Goal: Find specific page/section: Find specific page/section

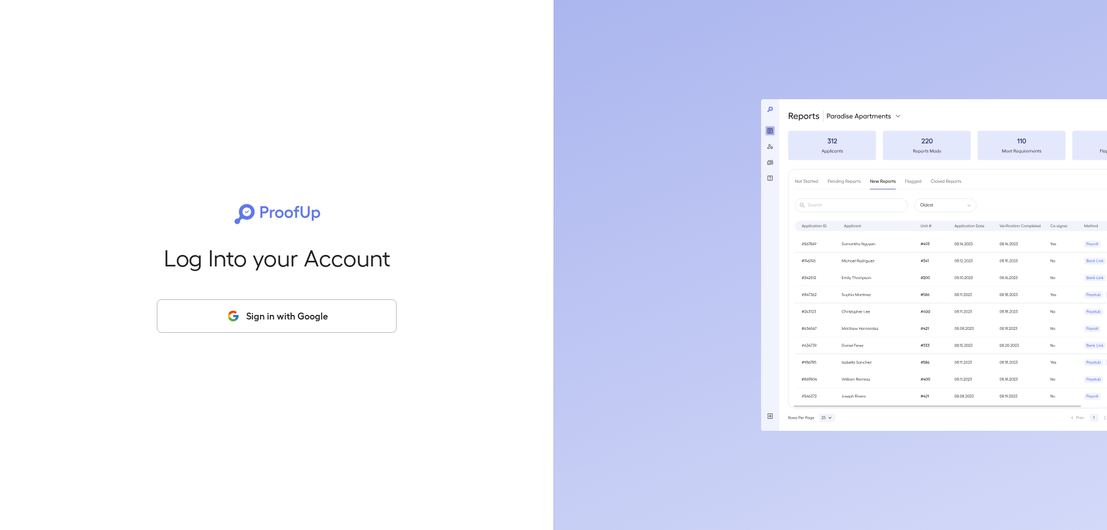
click at [312, 323] on button "Sign in with Google" at bounding box center [277, 315] width 240 height 33
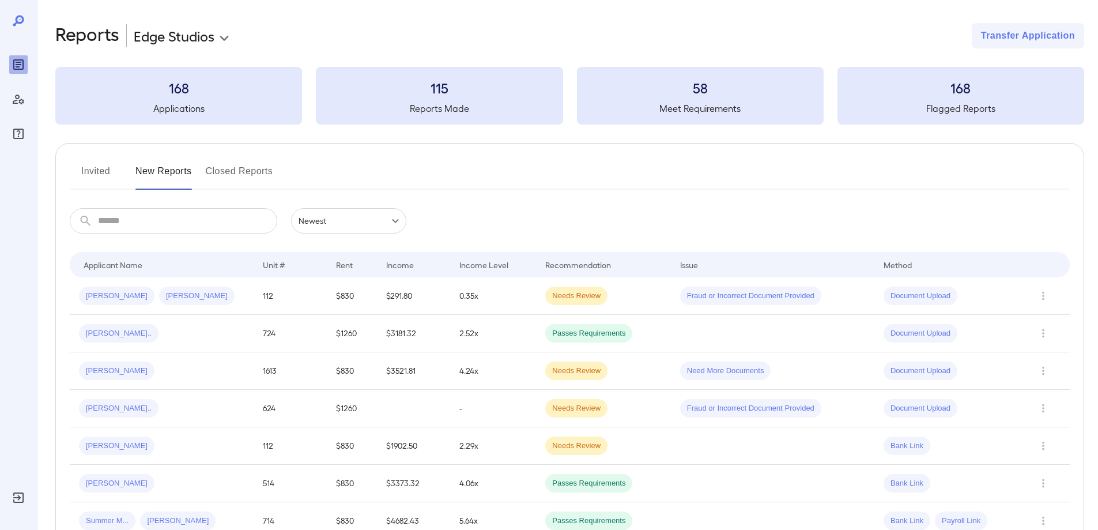
click at [91, 174] on button "Invited" at bounding box center [96, 176] width 52 height 28
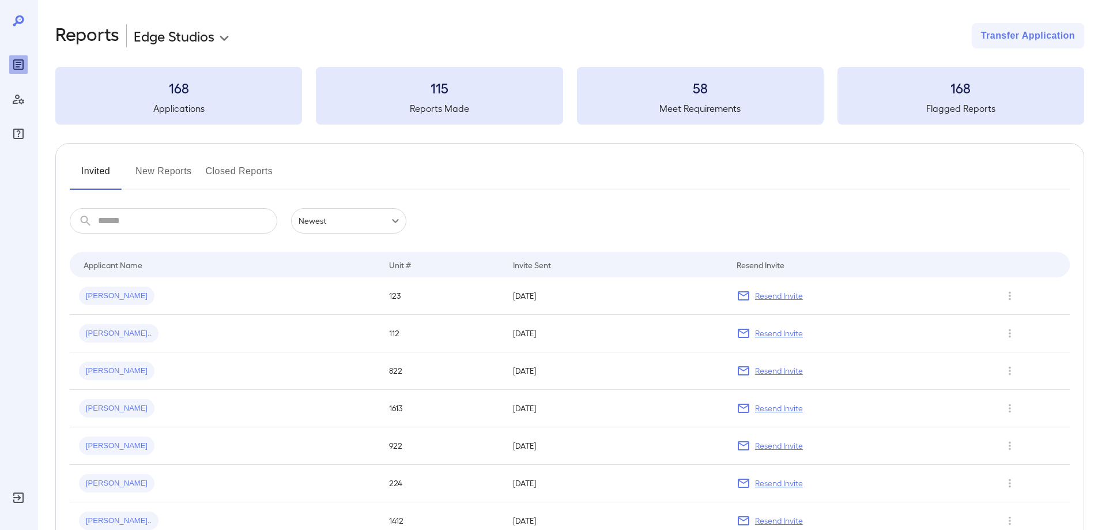
click at [179, 174] on button "New Reports" at bounding box center [163, 176] width 57 height 28
